Goal: Check status: Check status

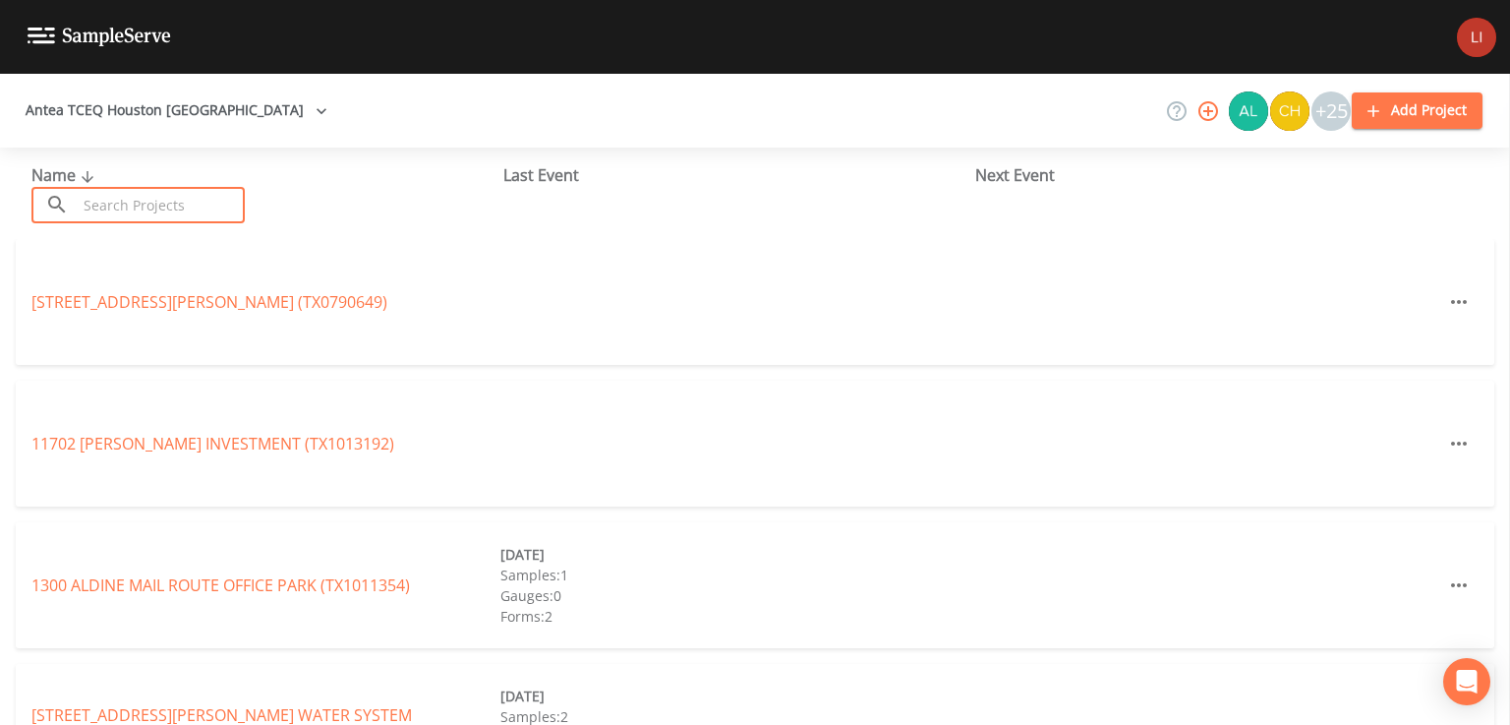
click at [163, 209] on input "text" at bounding box center [161, 205] width 168 height 36
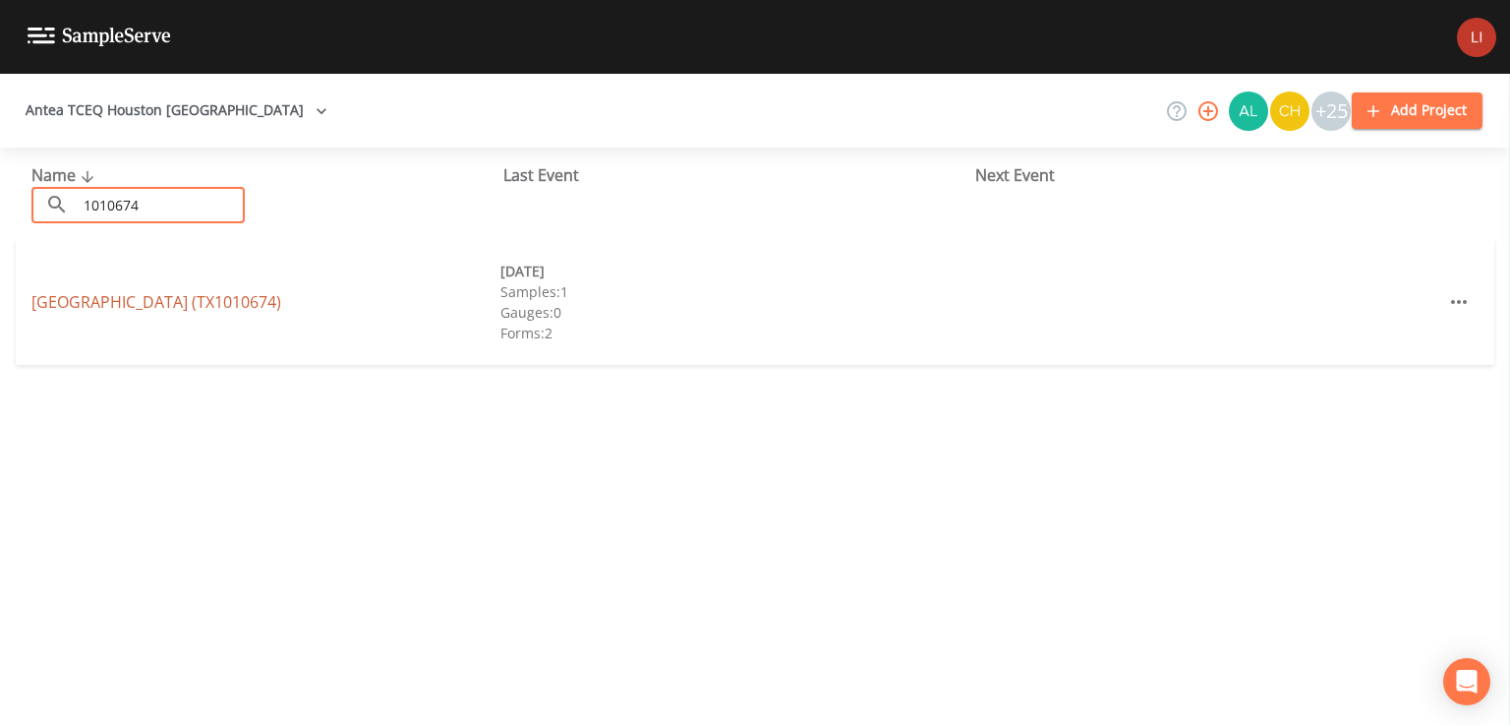
type input "1010674"
click at [207, 303] on link "[GEOGRAPHIC_DATA] (TX1010674)" at bounding box center [156, 302] width 250 height 22
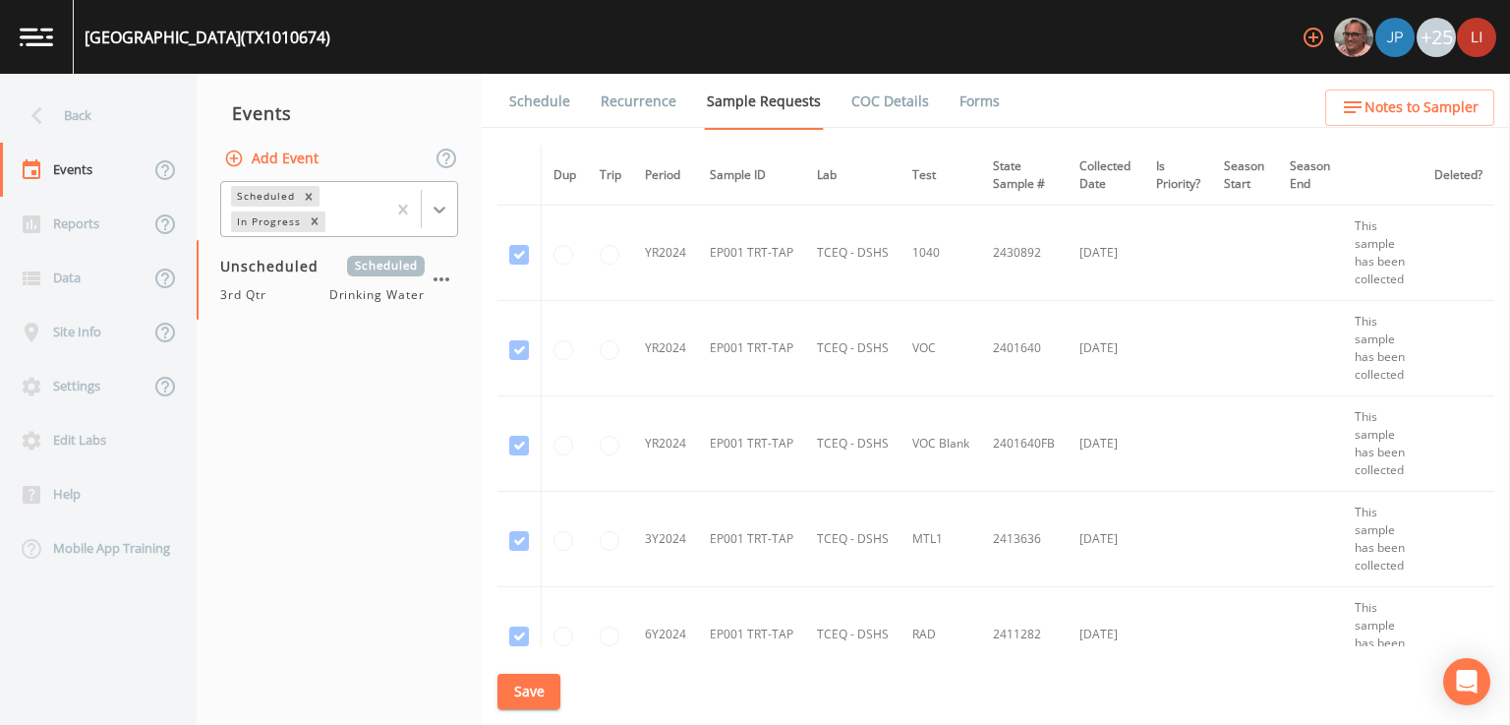
click at [437, 219] on div at bounding box center [439, 209] width 35 height 35
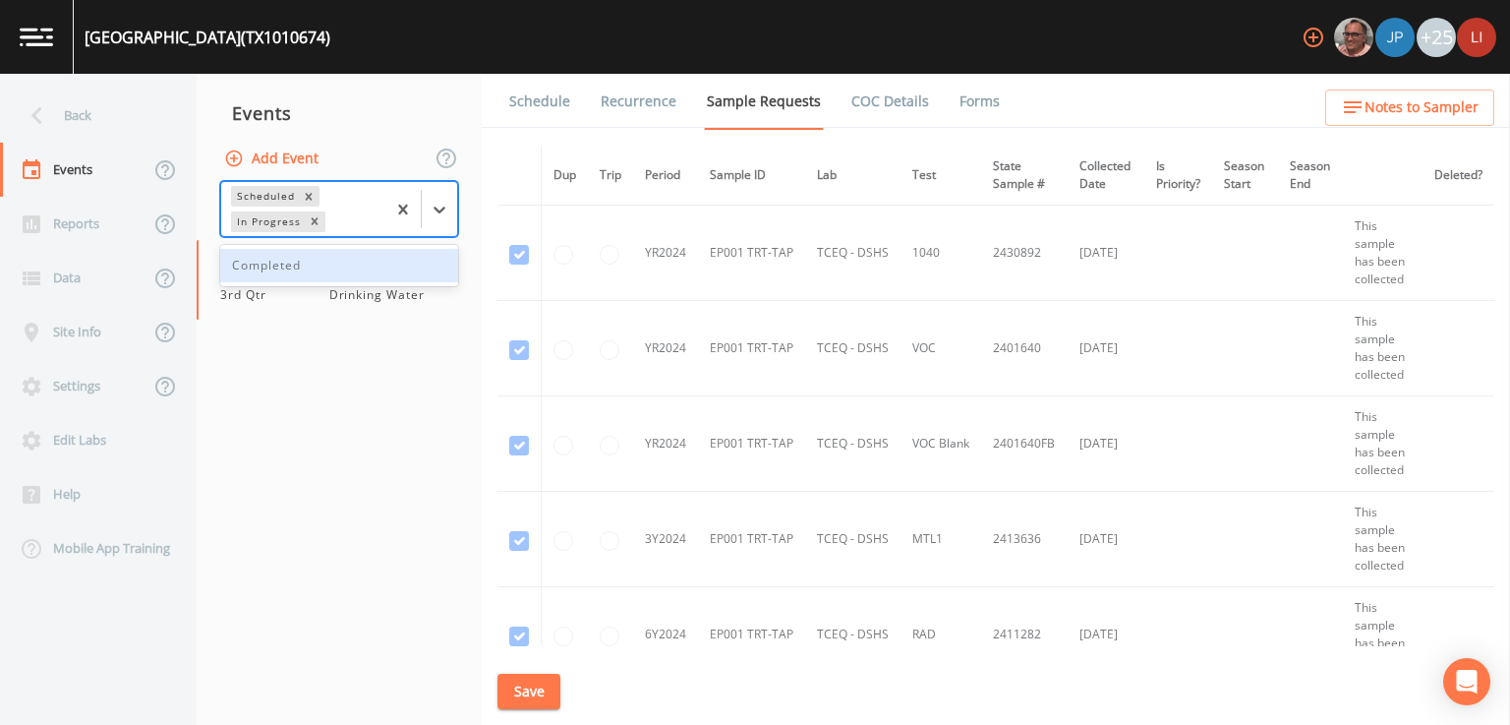
click at [332, 270] on div "Completed" at bounding box center [339, 265] width 238 height 33
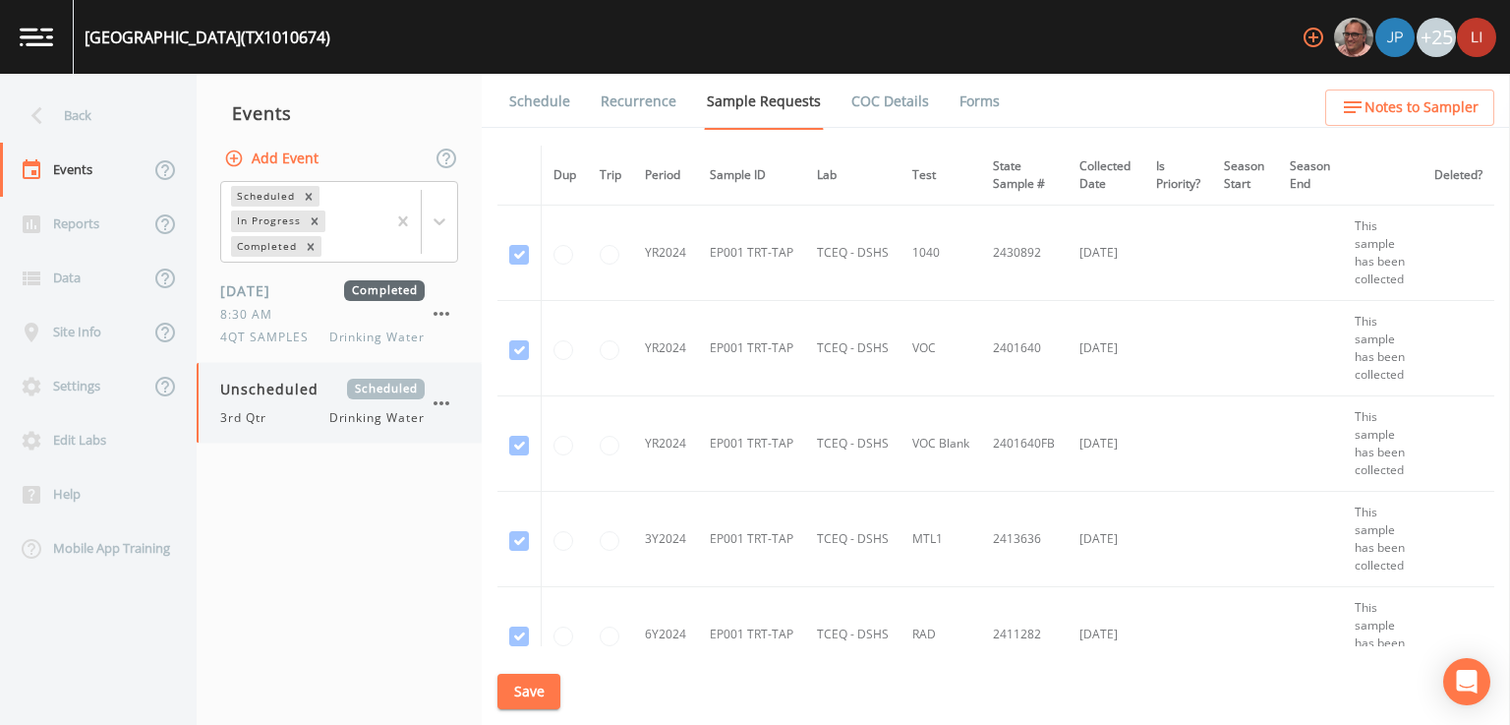
click at [268, 410] on span "3rd Qtr" at bounding box center [249, 418] width 58 height 18
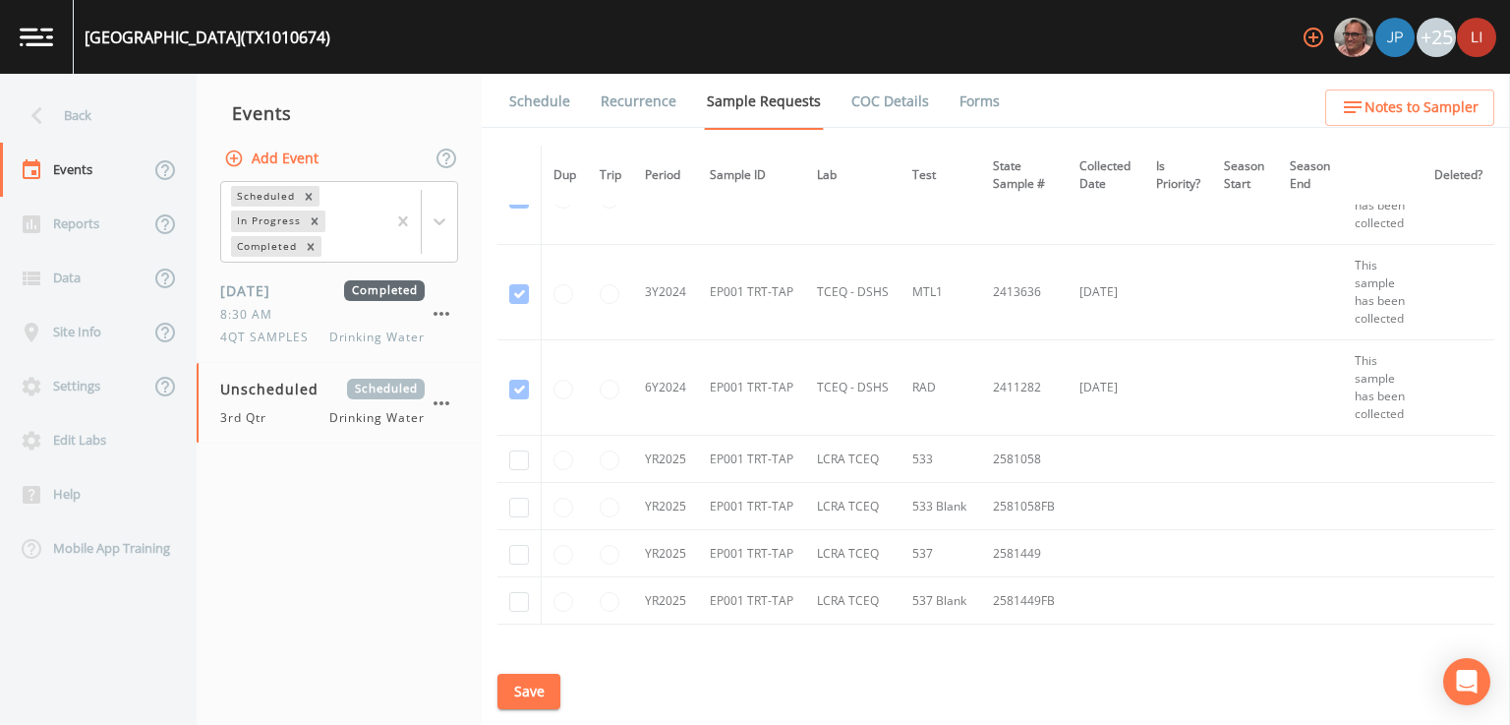
scroll to position [178, 0]
